Goal: Find specific page/section: Find specific page/section

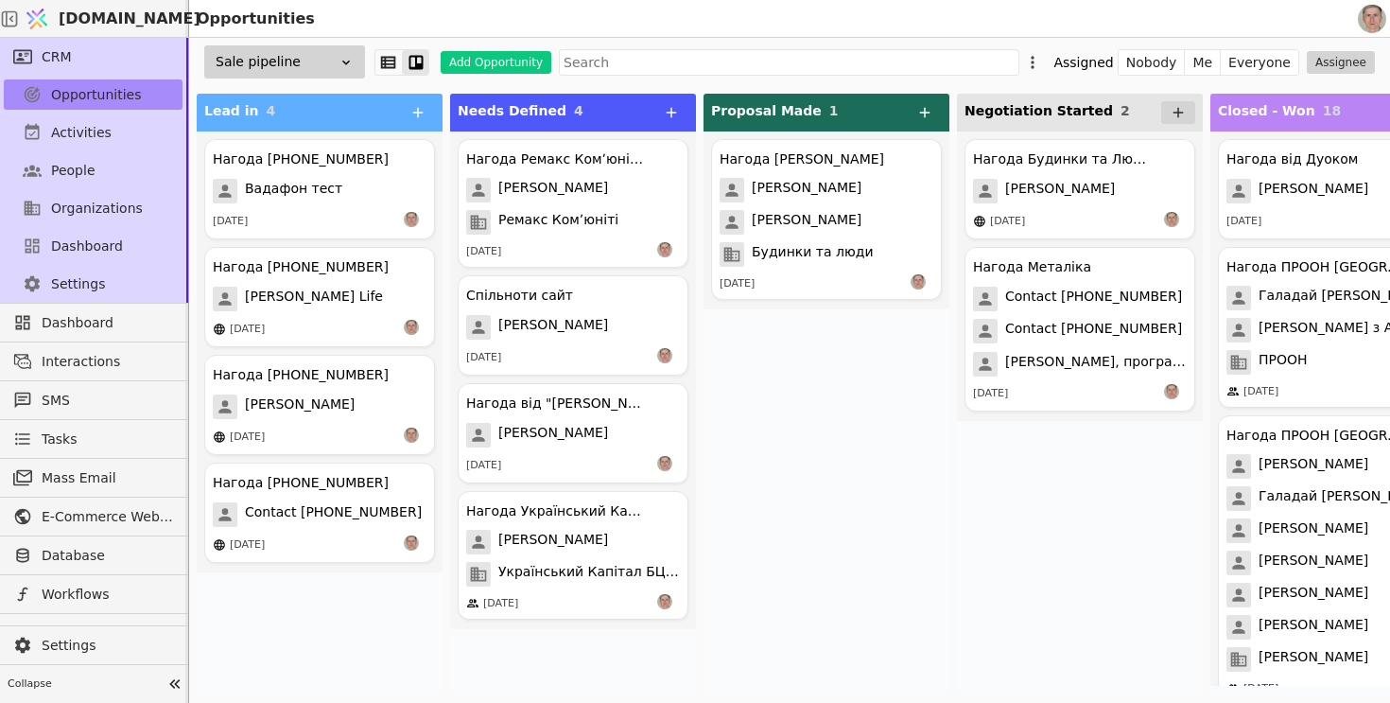
click at [837, 377] on div "Нагода БТЛ [PERSON_NAME] [PERSON_NAME] Будинки та люди [DATE]" at bounding box center [827, 413] width 246 height 564
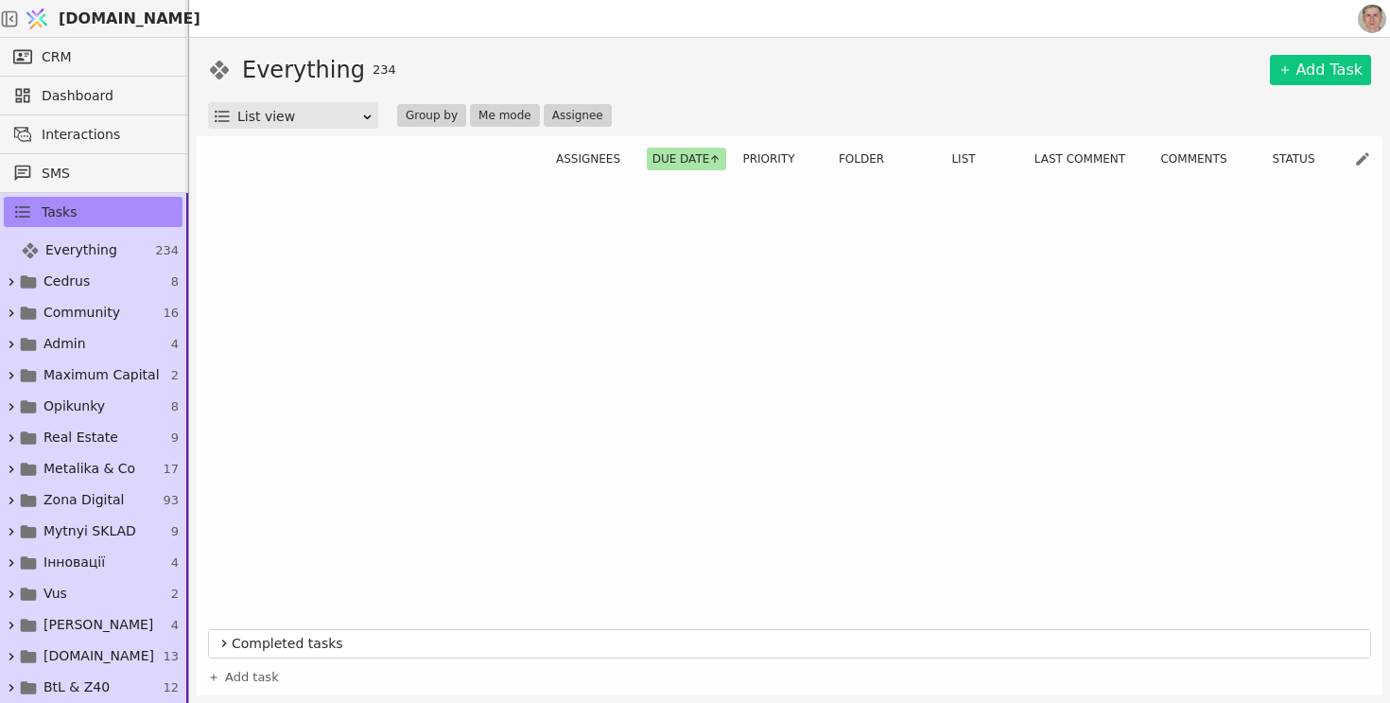
scroll to position [1281, 0]
